Goal: Task Accomplishment & Management: Use online tool/utility

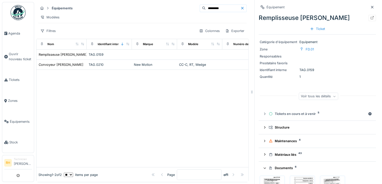
scroll to position [84, 0]
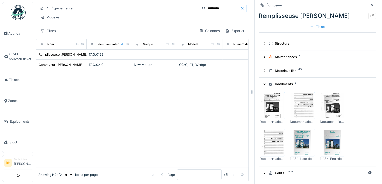
click at [138, 103] on div at bounding box center [142, 118] width 212 height 97
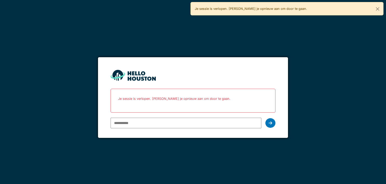
click at [167, 119] on input "email" at bounding box center [186, 122] width 151 height 11
type input "**********"
click at [273, 121] on div at bounding box center [271, 123] width 10 height 10
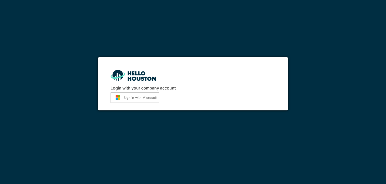
click at [124, 97] on button "Sign in with Microsoft" at bounding box center [135, 97] width 49 height 10
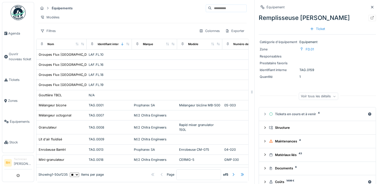
click at [13, 15] on img at bounding box center [18, 12] width 15 height 15
click at [17, 34] on span "Agenda" at bounding box center [20, 33] width 24 height 5
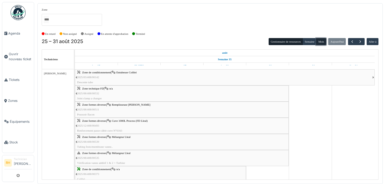
click at [323, 42] on button "Mois" at bounding box center [321, 41] width 10 height 7
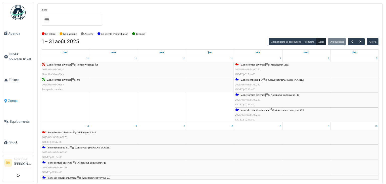
click at [16, 98] on span "Zones" at bounding box center [20, 100] width 24 height 5
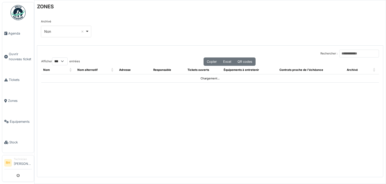
select select "***"
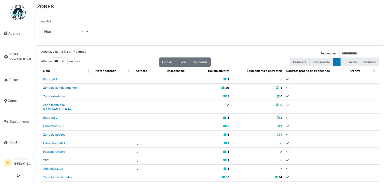
click at [73, 88] on link "Zone de conditionnement" at bounding box center [60, 88] width 35 height 4
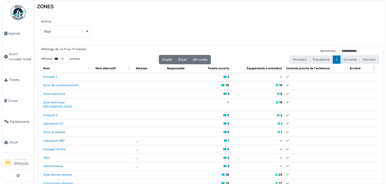
scroll to position [10, 0]
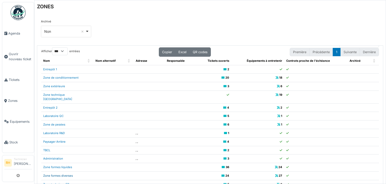
click at [65, 174] on link "Zone formes diverses" at bounding box center [58, 176] width 30 height 4
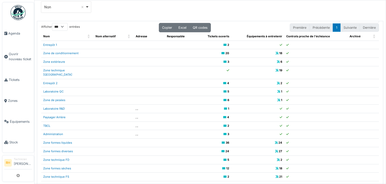
scroll to position [45, 0]
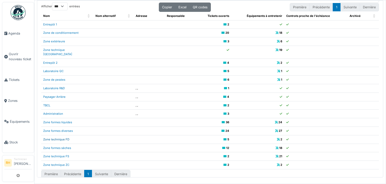
click at [65, 137] on link "Zone technique FD" at bounding box center [56, 139] width 26 height 4
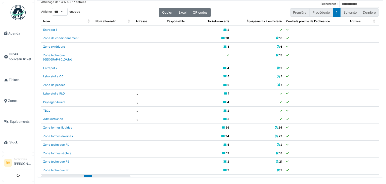
scroll to position [0, 0]
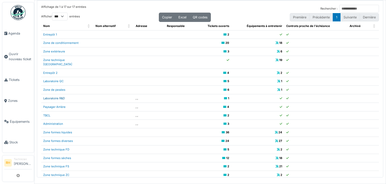
click at [62, 96] on link "Laboratoire R&D" at bounding box center [54, 98] width 22 height 4
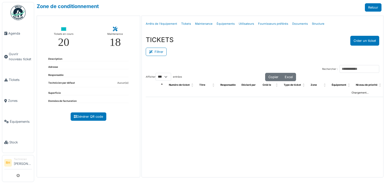
select select "***"
click at [161, 51] on button "Filtrer" at bounding box center [156, 52] width 21 height 8
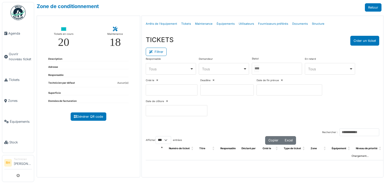
click at [259, 66] on input "Tous" at bounding box center [256, 68] width 5 height 7
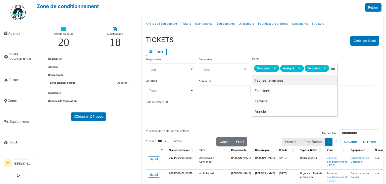
click at [273, 46] on div "Filtrer" at bounding box center [263, 51] width 234 height 11
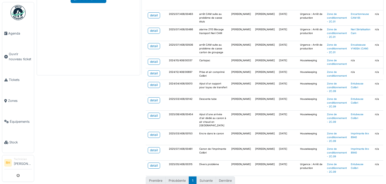
scroll to position [154, 0]
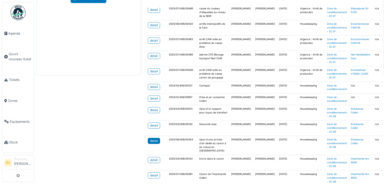
click at [156, 138] on div "detail" at bounding box center [154, 140] width 8 height 5
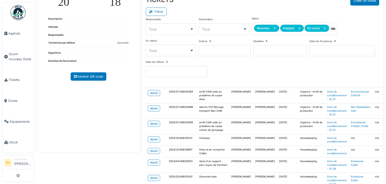
scroll to position [0, 0]
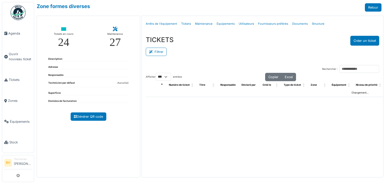
select select "***"
click at [155, 51] on button "Filtrer" at bounding box center [156, 52] width 21 height 8
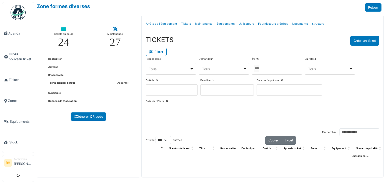
click at [267, 70] on div at bounding box center [277, 69] width 50 height 12
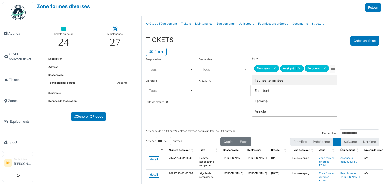
click at [269, 48] on div "Filtrer" at bounding box center [263, 51] width 234 height 11
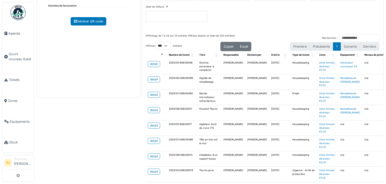
scroll to position [101, 0]
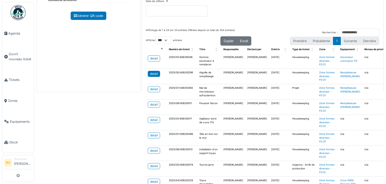
click at [153, 71] on div "detail" at bounding box center [154, 73] width 8 height 5
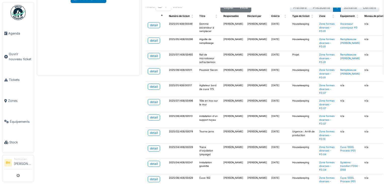
scroll to position [25, 0]
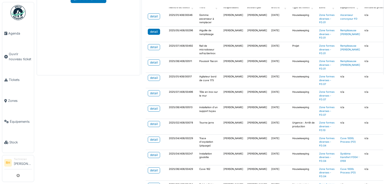
click at [148, 29] on link "detail" at bounding box center [154, 32] width 12 height 6
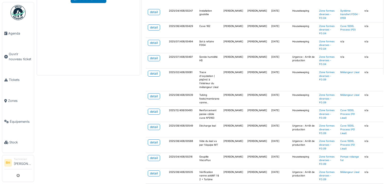
scroll to position [176, 0]
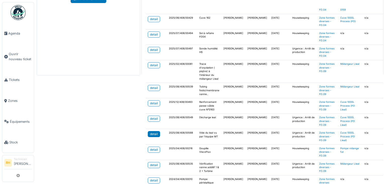
click at [154, 135] on link "detail" at bounding box center [154, 134] width 12 height 6
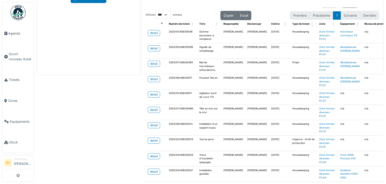
scroll to position [0, 0]
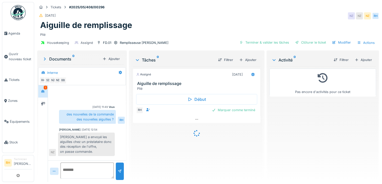
scroll to position [52, 0]
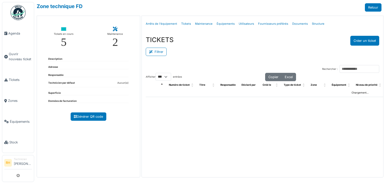
select select "***"
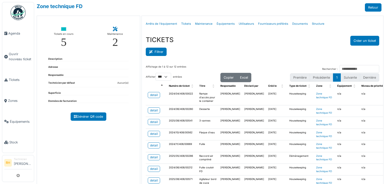
click at [150, 54] on button "Filtrer" at bounding box center [156, 52] width 21 height 8
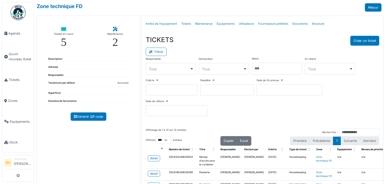
click at [270, 71] on div at bounding box center [277, 69] width 50 height 12
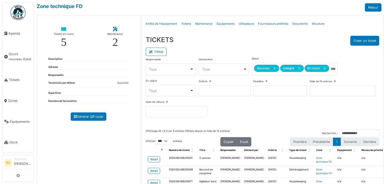
click at [254, 46] on div "Filtrer" at bounding box center [263, 51] width 234 height 11
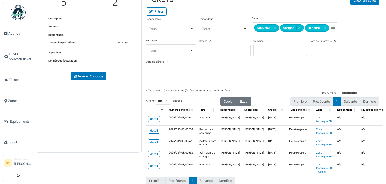
scroll to position [48, 0]
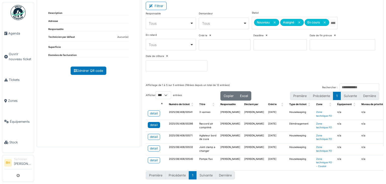
click at [151, 122] on div "detail" at bounding box center [154, 124] width 8 height 5
click at [152, 122] on link "detail" at bounding box center [154, 125] width 12 height 6
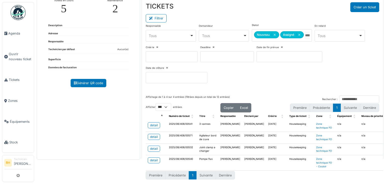
scroll to position [36, 0]
click at [305, 34] on input "Tous" at bounding box center [307, 35] width 5 height 7
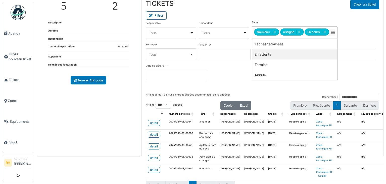
click at [248, 87] on div "TICKETS Créer un ticket Filtrer Responsable **** Tous Remove item Tous Axel Kos…" at bounding box center [263, 41] width 242 height 93
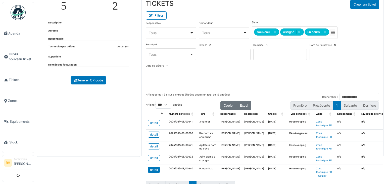
click at [152, 169] on div "detail" at bounding box center [154, 169] width 8 height 5
click at [155, 156] on div "detail" at bounding box center [154, 157] width 8 height 5
click at [152, 146] on div "detail" at bounding box center [154, 146] width 8 height 5
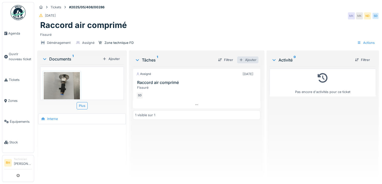
click at [241, 59] on div at bounding box center [241, 59] width 4 height 5
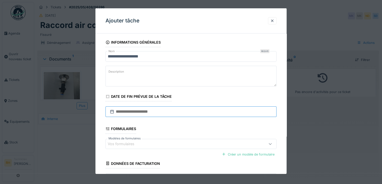
click at [145, 113] on input "text" at bounding box center [191, 111] width 171 height 11
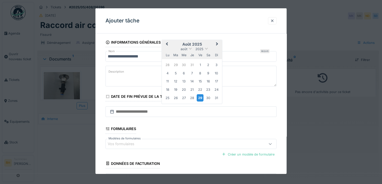
click at [201, 96] on div "29" at bounding box center [200, 97] width 7 height 7
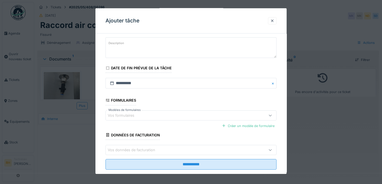
scroll to position [37, 0]
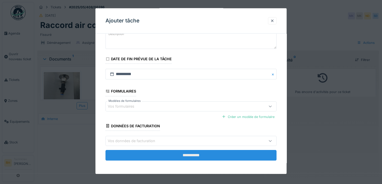
click at [206, 154] on input "**********" at bounding box center [191, 155] width 171 height 11
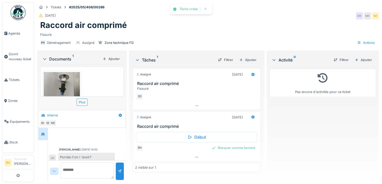
scroll to position [21, 0]
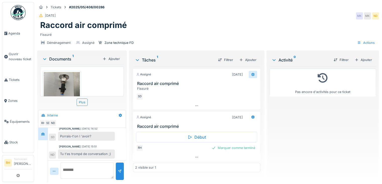
click at [251, 73] on icon at bounding box center [252, 75] width 3 height 4
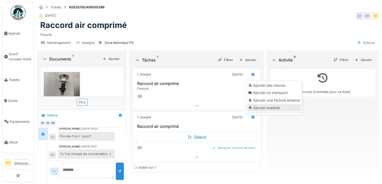
scroll to position [4, 0]
drag, startPoint x: 286, startPoint y: 136, endPoint x: 278, endPoint y: 138, distance: 8.5
click at [286, 136] on div "Pas encore d'activités pour ce ticket" at bounding box center [323, 121] width 107 height 111
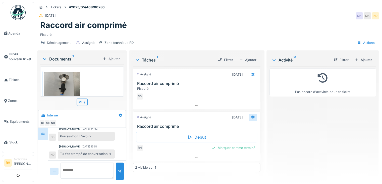
click at [252, 113] on div at bounding box center [253, 116] width 9 height 7
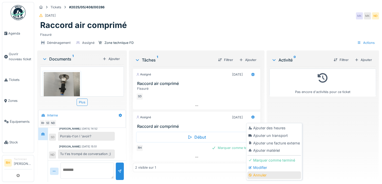
click at [259, 171] on div "Annuler" at bounding box center [275, 175] width 54 height 8
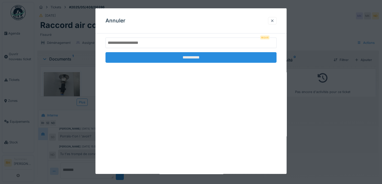
click at [188, 57] on input "**********" at bounding box center [191, 57] width 171 height 11
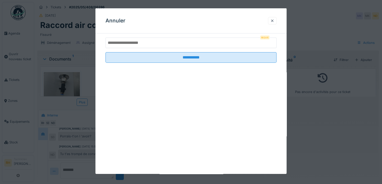
click at [180, 45] on input "text" at bounding box center [191, 42] width 171 height 11
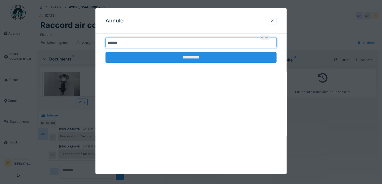
type input "******"
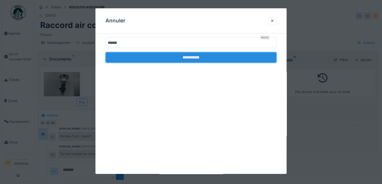
click at [184, 59] on input "**********" at bounding box center [191, 57] width 171 height 11
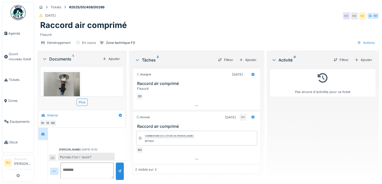
scroll to position [21, 0]
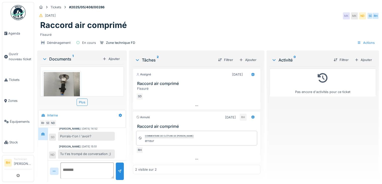
click at [357, 56] on div "Ajouter" at bounding box center [363, 59] width 21 height 7
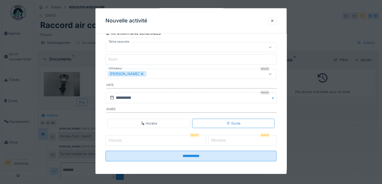
scroll to position [31, 0]
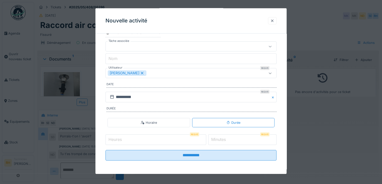
click at [275, 21] on div at bounding box center [273, 20] width 4 height 5
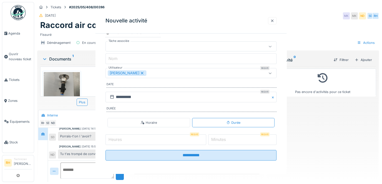
scroll to position [0, 0]
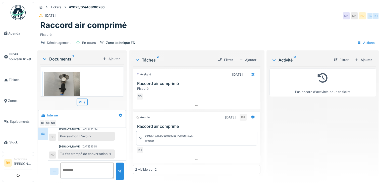
click at [254, 30] on div "Fissuré" at bounding box center [208, 33] width 336 height 7
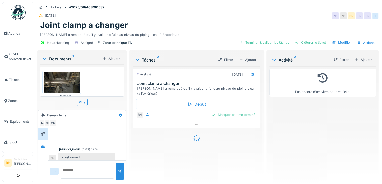
scroll to position [3, 0]
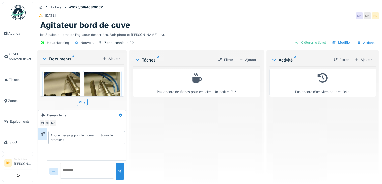
click at [55, 80] on img at bounding box center [62, 111] width 36 height 78
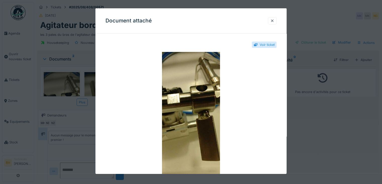
click at [57, 112] on div at bounding box center [191, 92] width 382 height 184
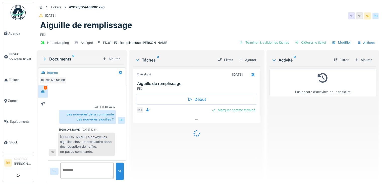
scroll to position [52, 0]
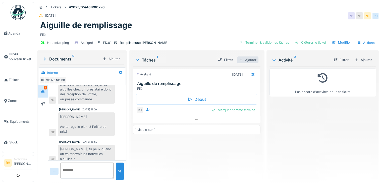
click at [250, 60] on div "Ajouter" at bounding box center [247, 59] width 21 height 7
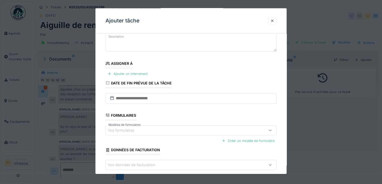
scroll to position [59, 0]
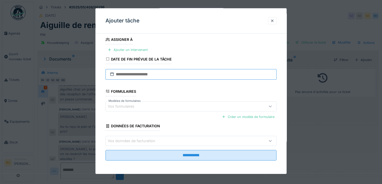
click at [174, 70] on input "text" at bounding box center [191, 74] width 171 height 11
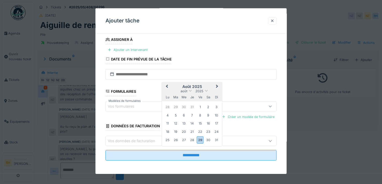
click at [199, 141] on div "29" at bounding box center [200, 139] width 7 height 7
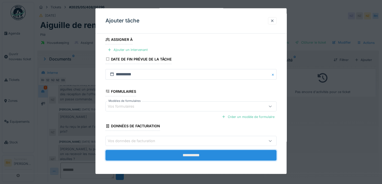
click at [192, 153] on input "**********" at bounding box center [191, 155] width 171 height 11
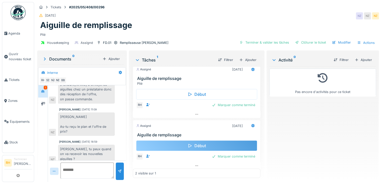
scroll to position [7, 0]
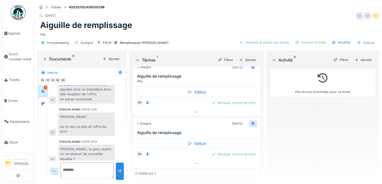
click at [251, 123] on icon at bounding box center [252, 123] width 3 height 4
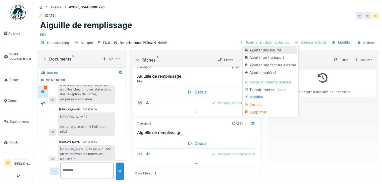
click at [281, 49] on div "Ajouter des heures" at bounding box center [271, 50] width 54 height 8
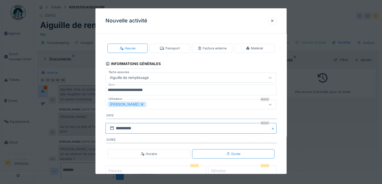
click at [151, 126] on input "**********" at bounding box center [191, 128] width 171 height 11
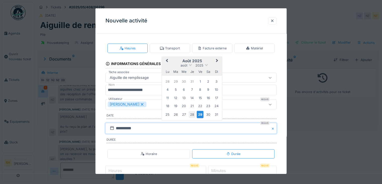
click at [191, 113] on div "28" at bounding box center [192, 114] width 7 height 7
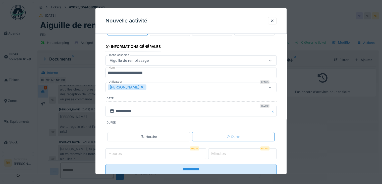
scroll to position [31, 0]
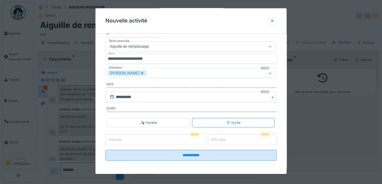
click at [163, 138] on input "Heures" at bounding box center [156, 139] width 101 height 11
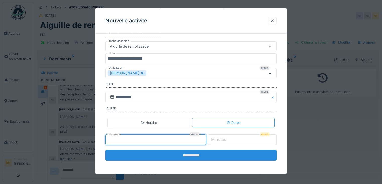
type input "*"
click at [178, 150] on input "**********" at bounding box center [191, 155] width 171 height 11
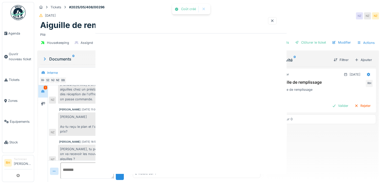
scroll to position [0, 0]
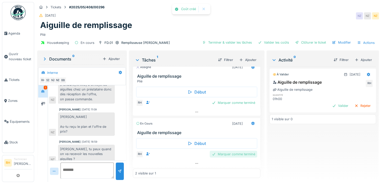
click at [229, 154] on div "Marquer comme terminé" at bounding box center [234, 153] width 48 height 7
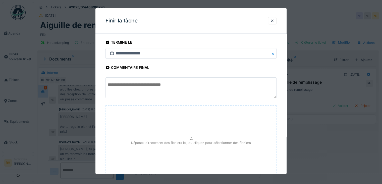
click at [160, 89] on textarea at bounding box center [191, 87] width 171 height 21
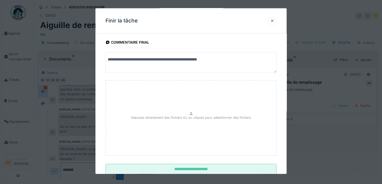
scroll to position [39, 0]
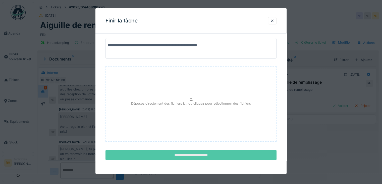
type textarea "**********"
click at [201, 153] on input "**********" at bounding box center [191, 154] width 171 height 11
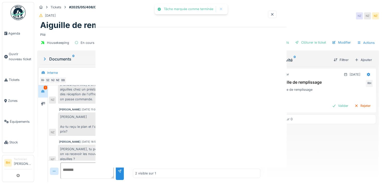
scroll to position [0, 0]
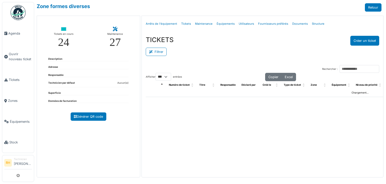
select select "***"
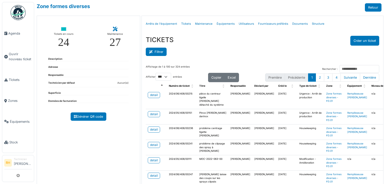
click at [161, 51] on button "Filtrer" at bounding box center [156, 52] width 21 height 8
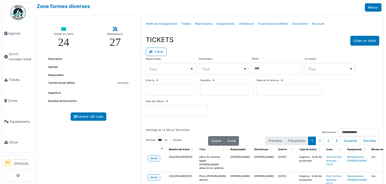
drag, startPoint x: 284, startPoint y: 72, endPoint x: 272, endPoint y: 70, distance: 11.7
click at [283, 71] on div at bounding box center [277, 69] width 50 height 12
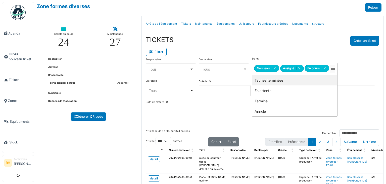
click at [264, 51] on div "Filtrer" at bounding box center [263, 51] width 234 height 11
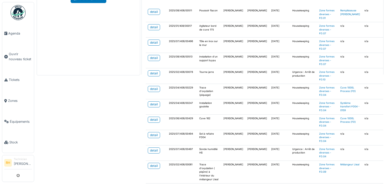
scroll to position [101, 0]
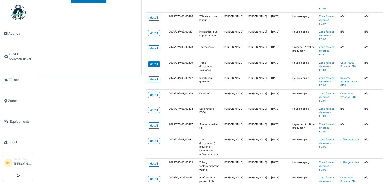
click at [154, 62] on div "detail" at bounding box center [154, 64] width 8 height 5
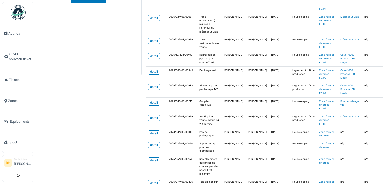
scroll to position [226, 0]
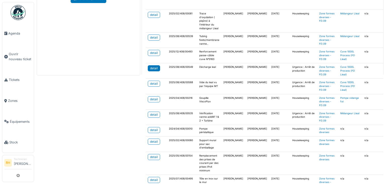
click at [153, 67] on div "detail" at bounding box center [154, 68] width 8 height 5
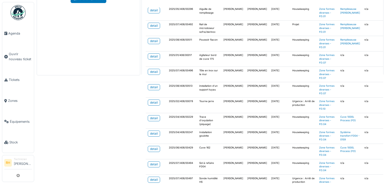
scroll to position [0, 0]
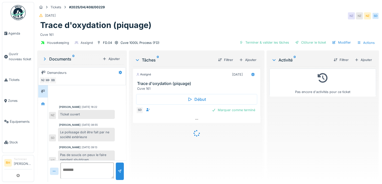
scroll to position [65, 0]
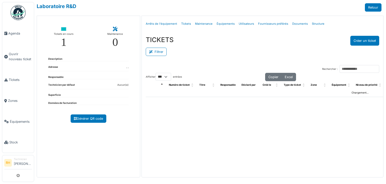
select select "***"
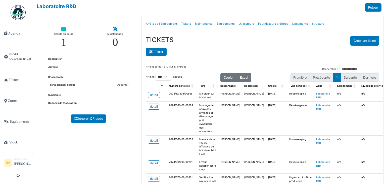
click at [155, 50] on button "Filtrer" at bounding box center [156, 52] width 21 height 8
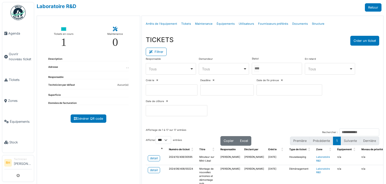
click at [275, 69] on div at bounding box center [277, 69] width 50 height 12
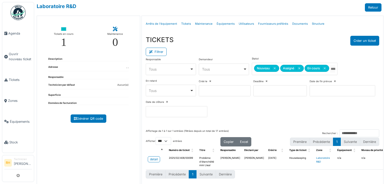
click at [252, 38] on div "TICKETS Créer un ticket" at bounding box center [263, 41] width 234 height 10
click at [152, 158] on div "detail" at bounding box center [154, 159] width 8 height 5
